Goal: Find specific page/section: Find specific page/section

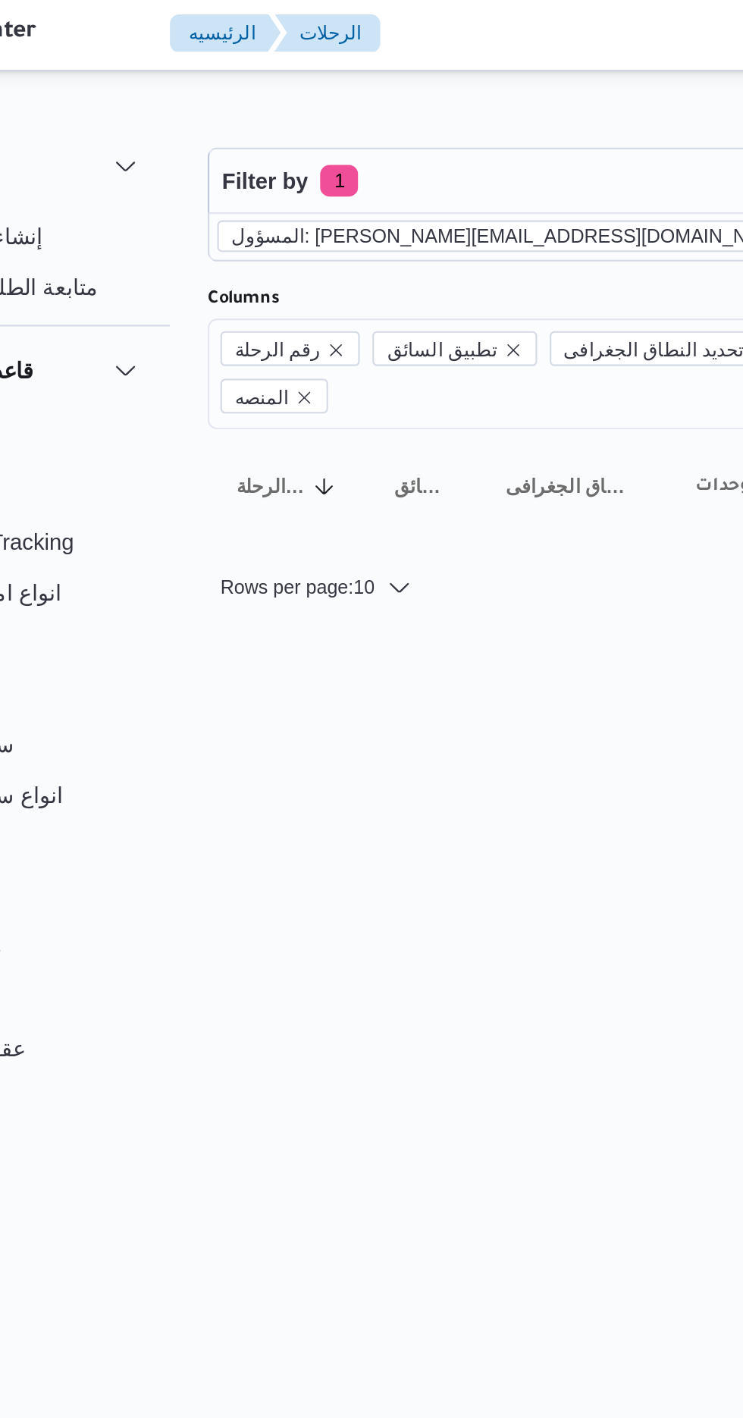
click at [481, 114] on icon "remove selected entity" at bounding box center [485, 115] width 9 height 9
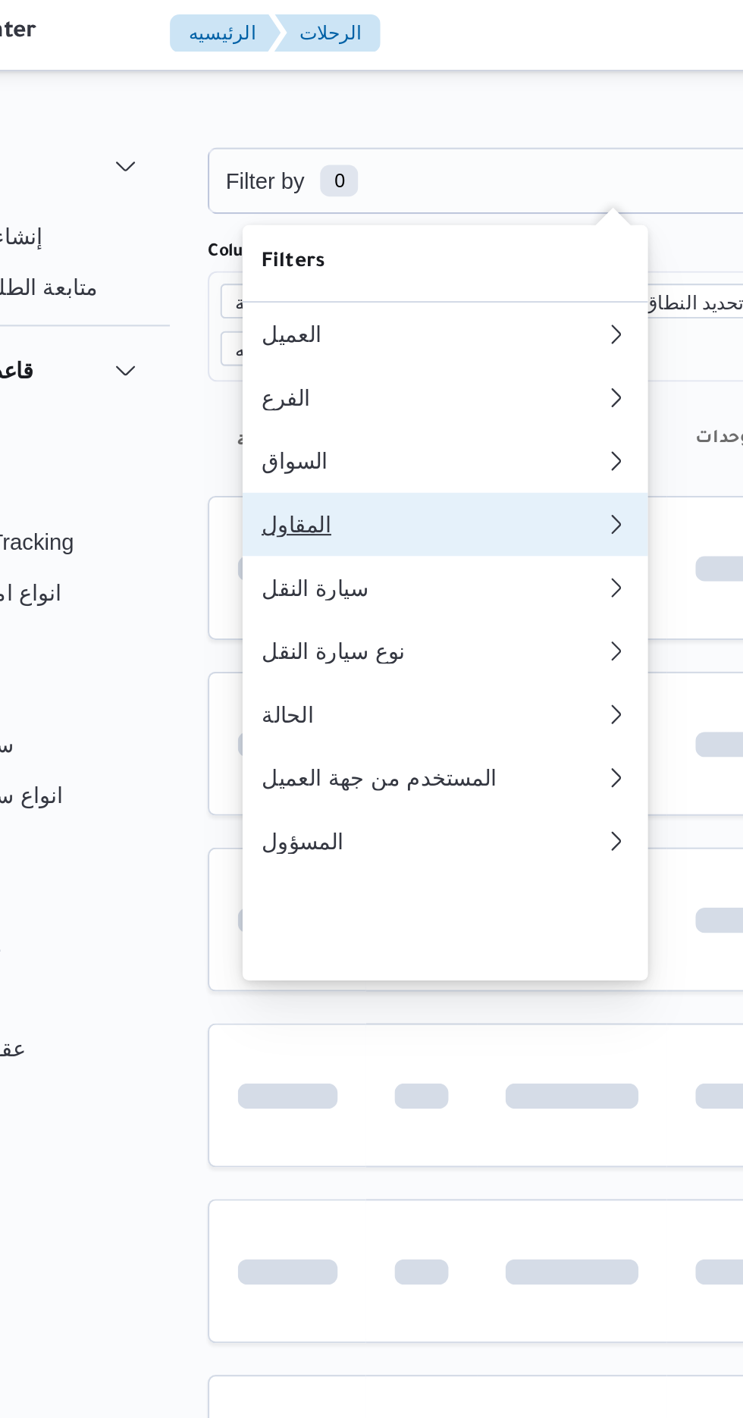
click at [314, 259] on div "المقاول" at bounding box center [305, 253] width 164 height 12
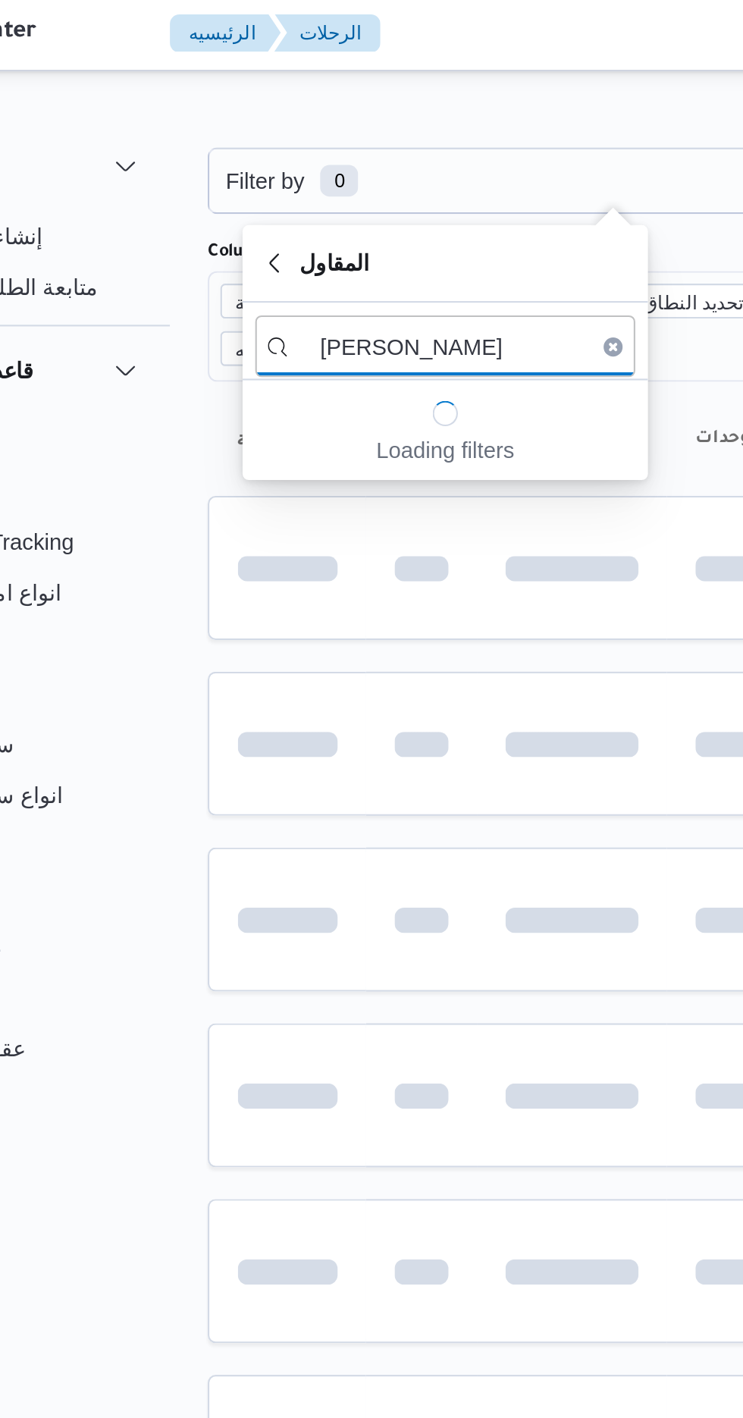
type input "[PERSON_NAME]"
click at [312, 172] on input "[PERSON_NAME]" at bounding box center [311, 168] width 182 height 30
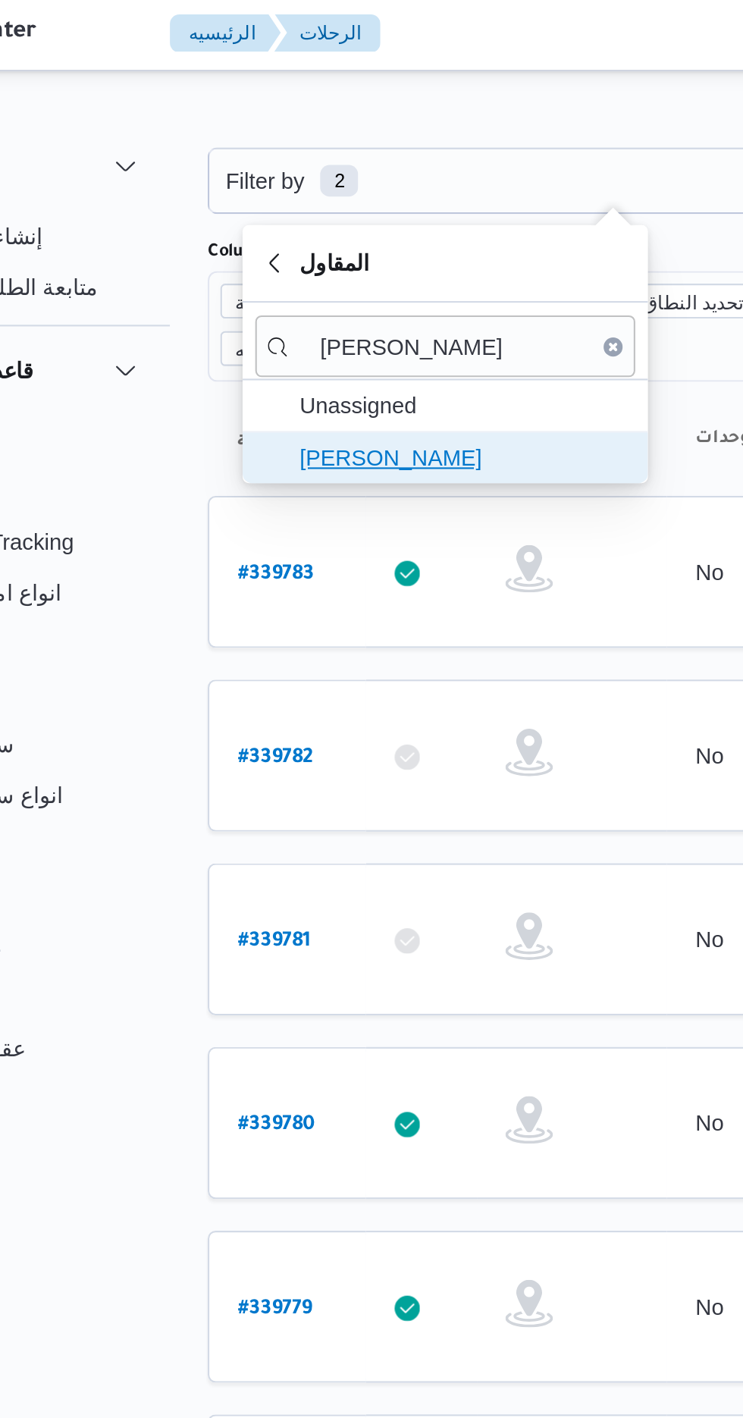
click at [281, 231] on span "[PERSON_NAME]" at bounding box center [311, 221] width 182 height 24
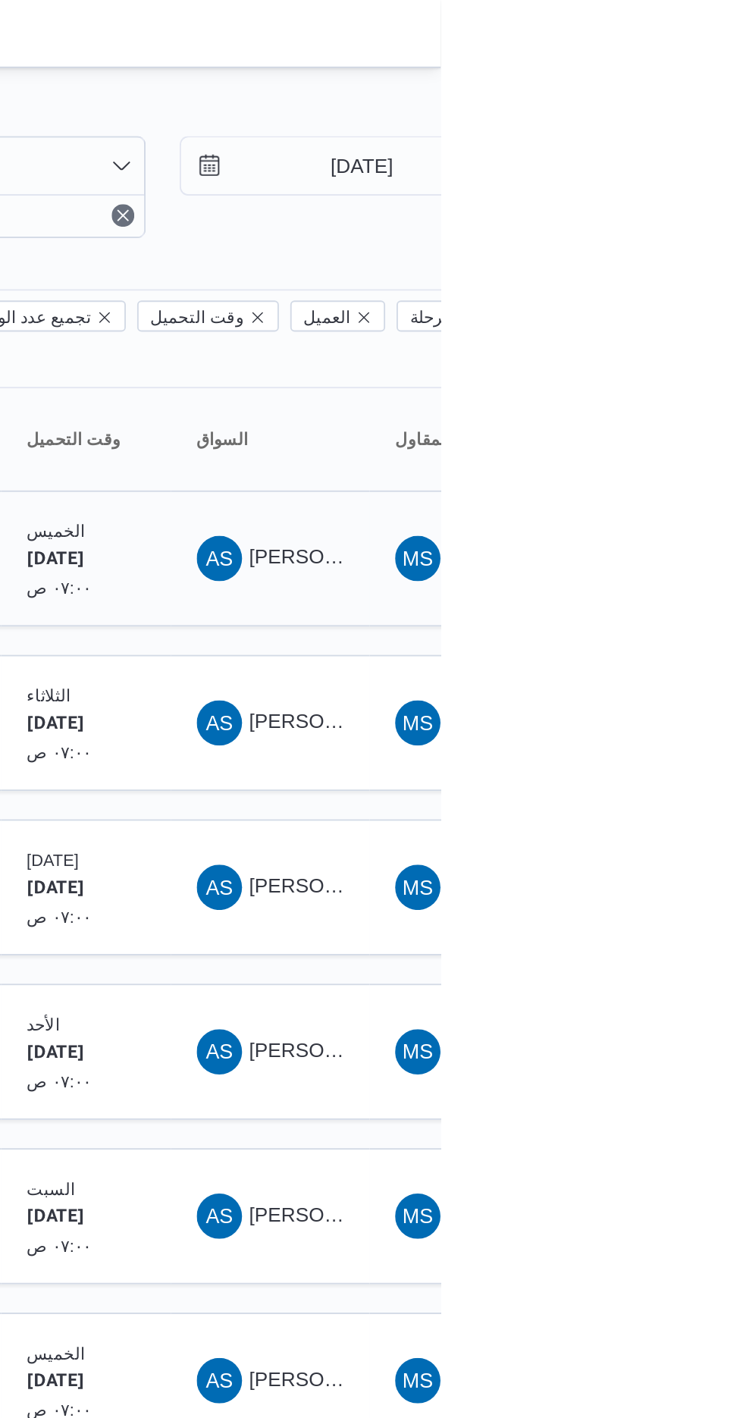
click at [662, 292] on span "[PERSON_NAME]" at bounding box center [684, 298] width 87 height 12
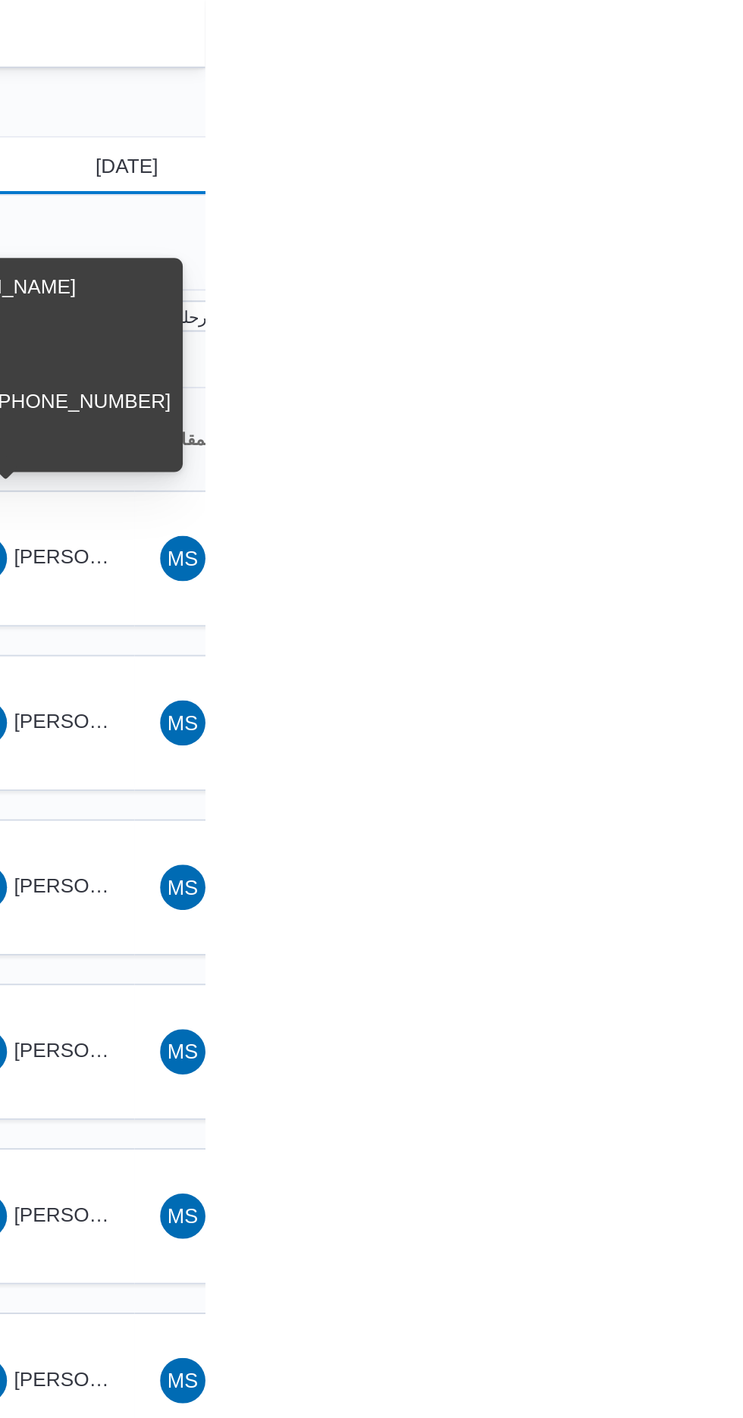
click at [705, 84] on input "[DATE]" at bounding box center [690, 89] width 172 height 30
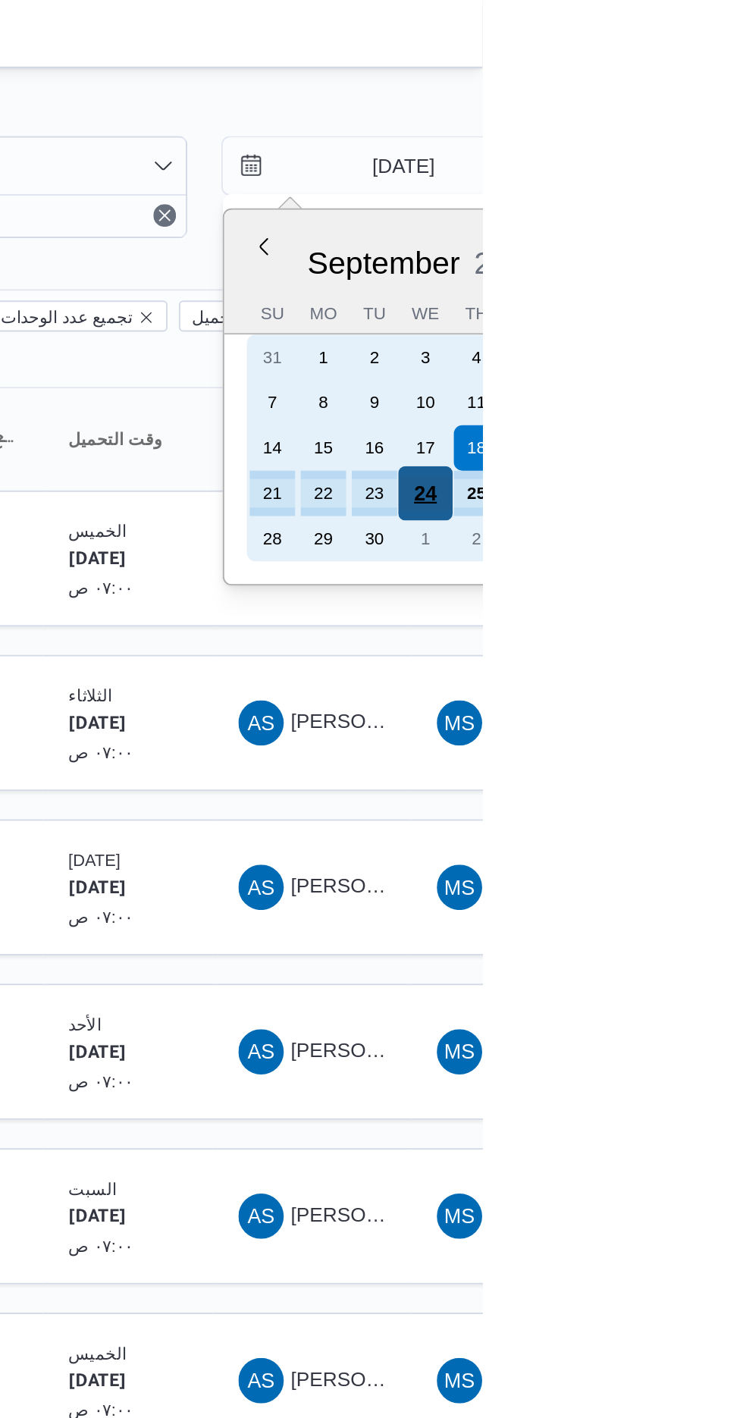
click at [714, 259] on div "24" at bounding box center [712, 263] width 29 height 29
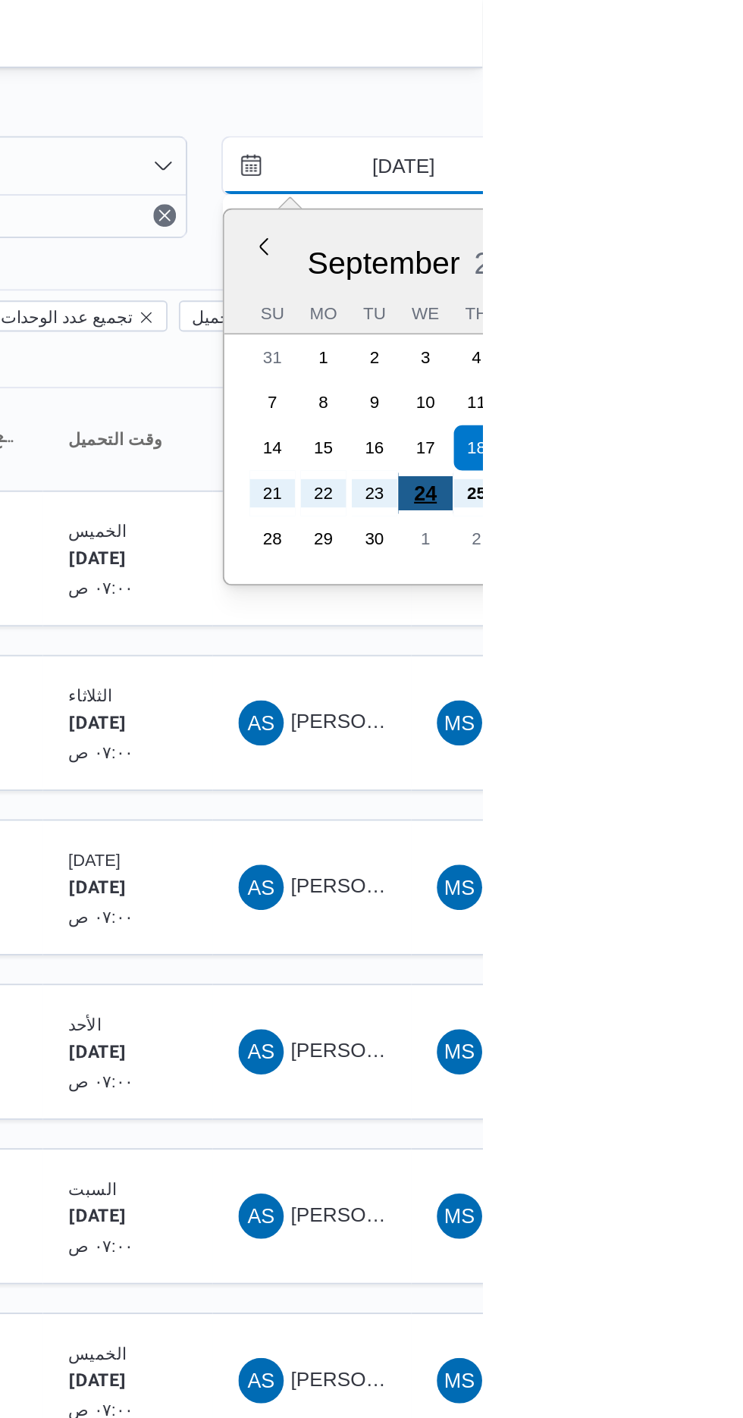
type input "[DATE]"
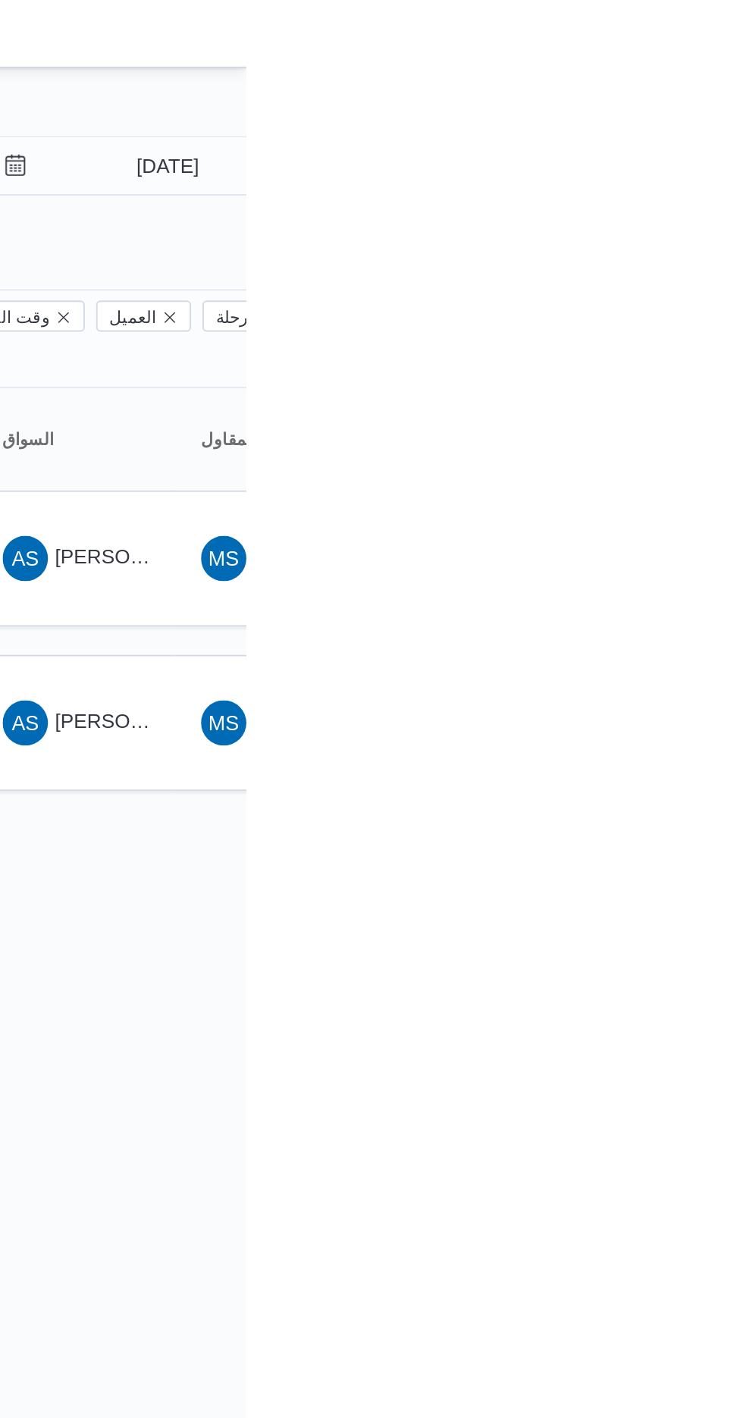
type input "[DATE]"
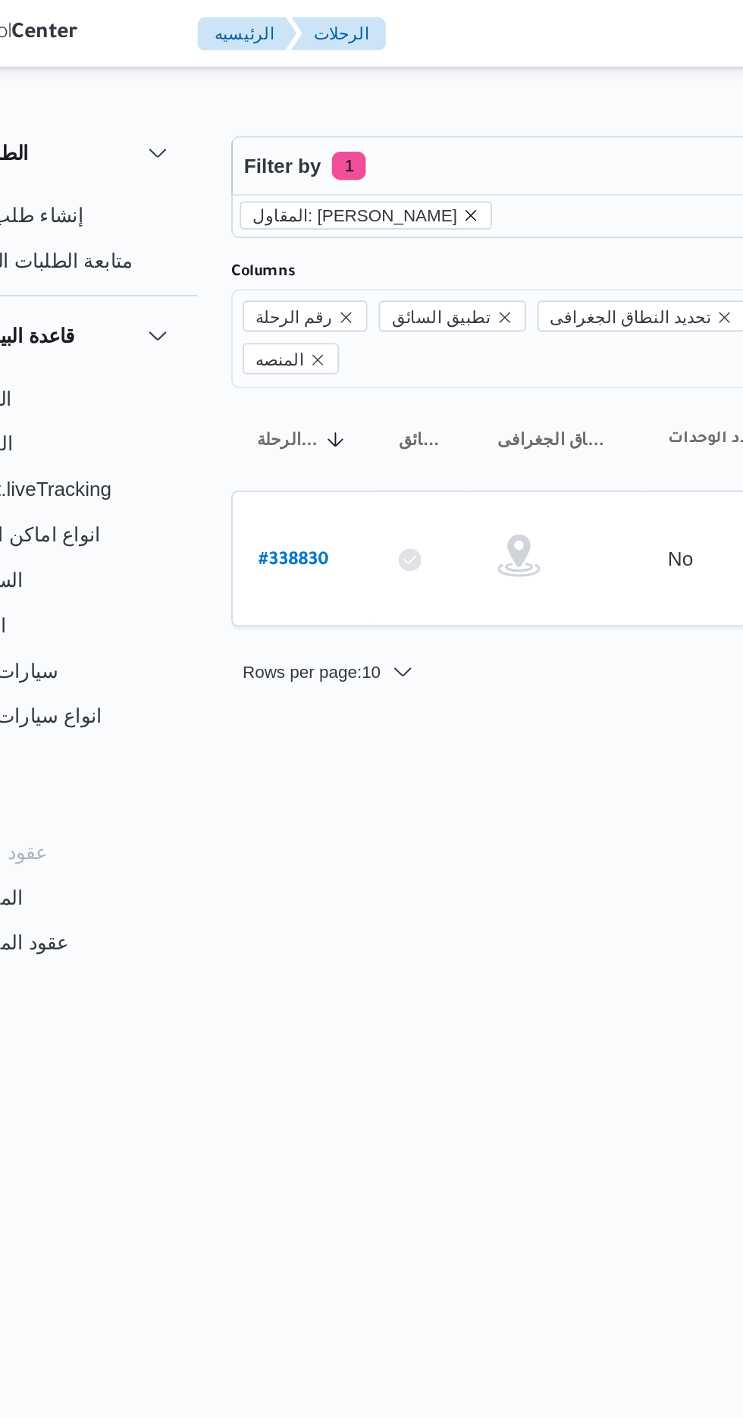
click at [325, 114] on icon "remove selected entity" at bounding box center [326, 115] width 6 height 6
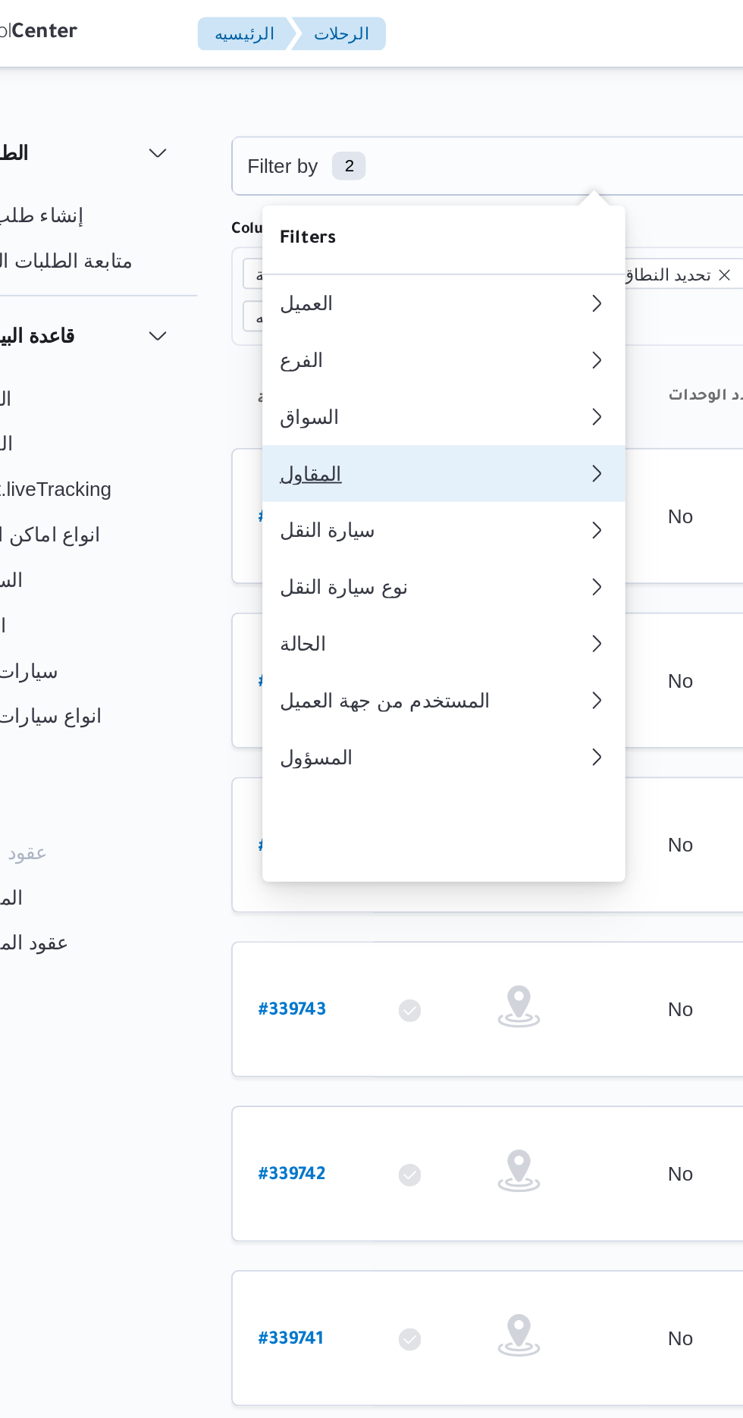
click at [323, 259] on div "المقاول" at bounding box center [302, 253] width 158 height 12
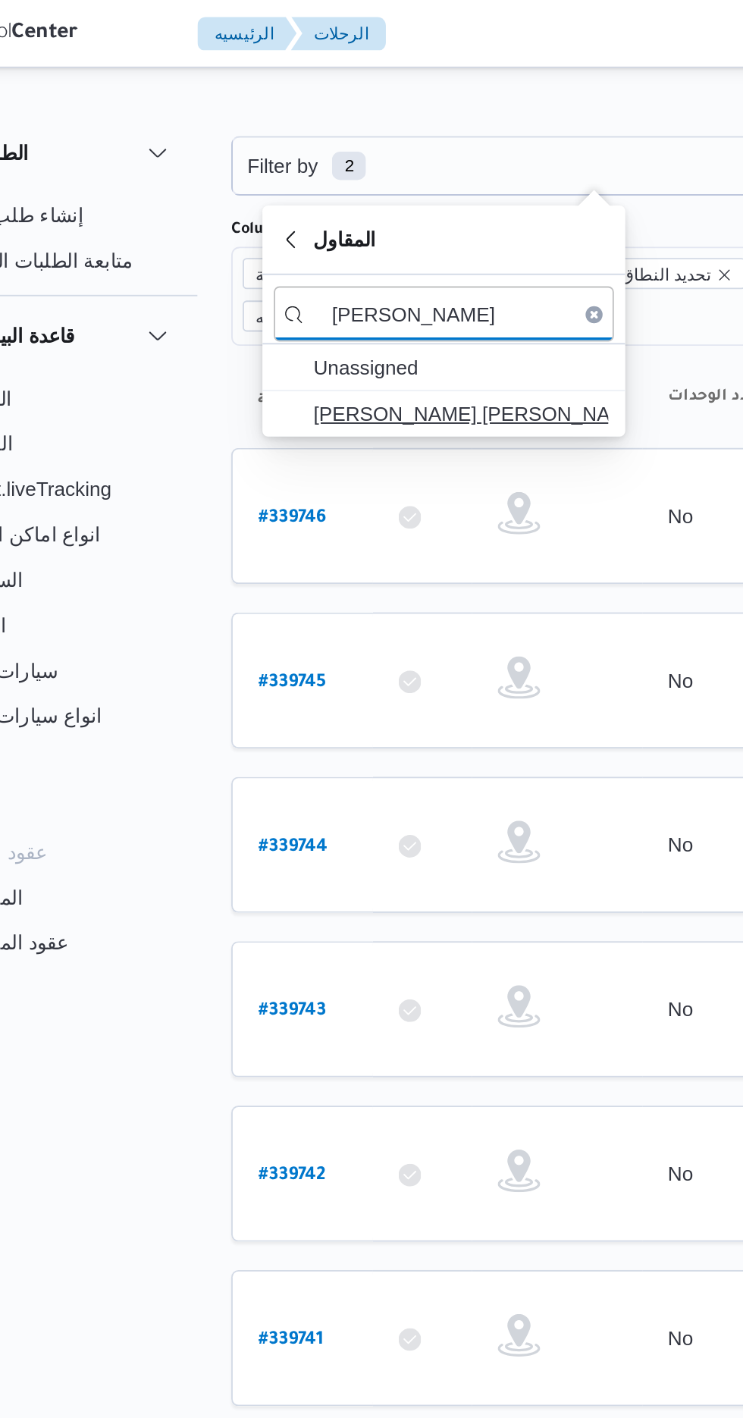
type input "[PERSON_NAME]"
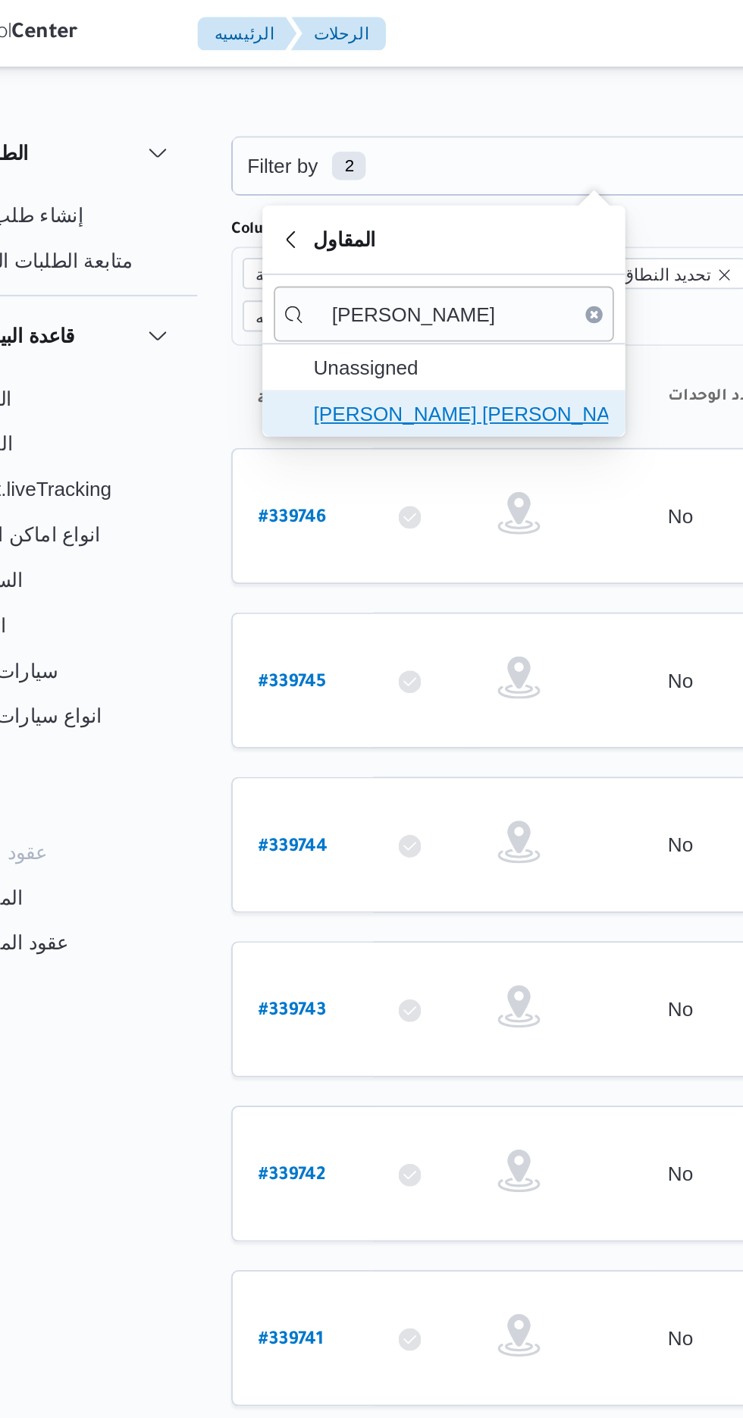
click at [340, 221] on span "[PERSON_NAME] [PERSON_NAME]" at bounding box center [320, 221] width 158 height 18
